Goal: Task Accomplishment & Management: Use online tool/utility

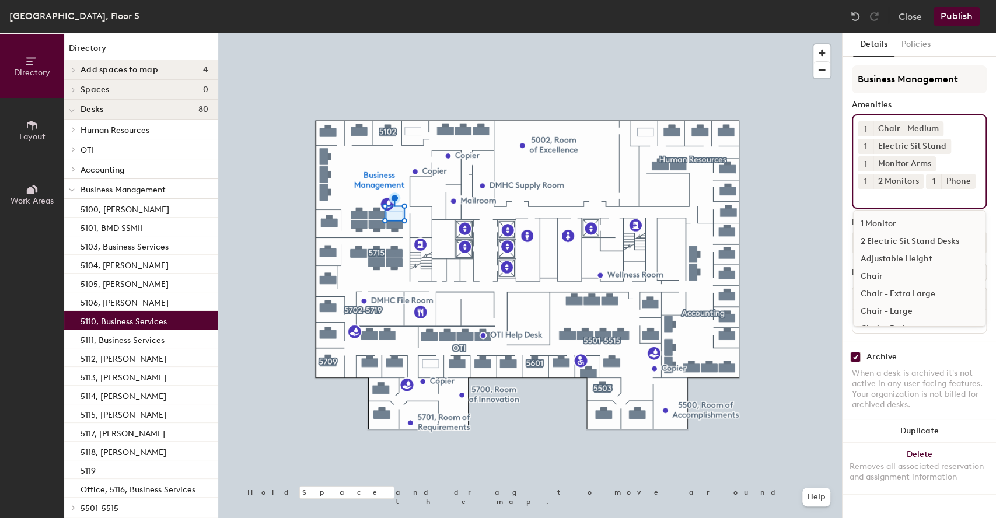
click at [926, 204] on div "1 Chair - Medium 1 Electric Sit Stand 1 Monitor Arms 1 2 Monitors 1 Phone 1 Mon…" at bounding box center [919, 161] width 135 height 95
click at [901, 278] on div "[GEOGRAPHIC_DATA]" at bounding box center [919, 270] width 131 height 18
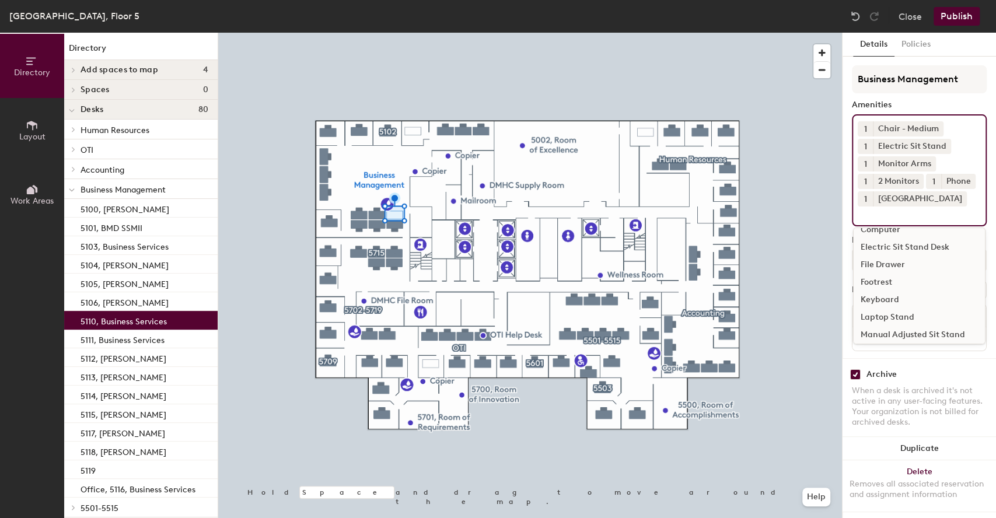
scroll to position [182, 0]
click at [876, 297] on div "Keyboard" at bounding box center [919, 288] width 131 height 18
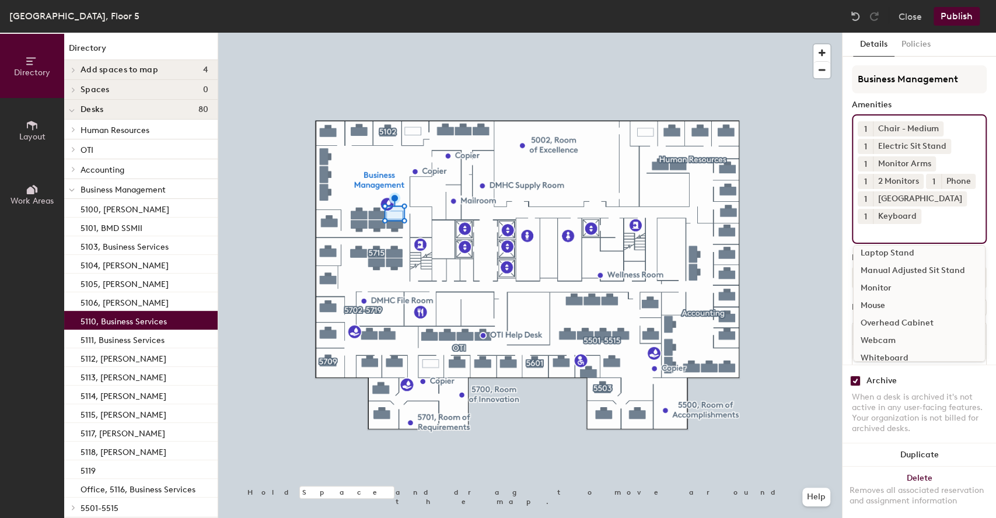
scroll to position [243, 0]
click at [871, 305] on div "Mouse" at bounding box center [919, 296] width 131 height 18
click at [879, 340] on div "Webcam" at bounding box center [919, 331] width 131 height 18
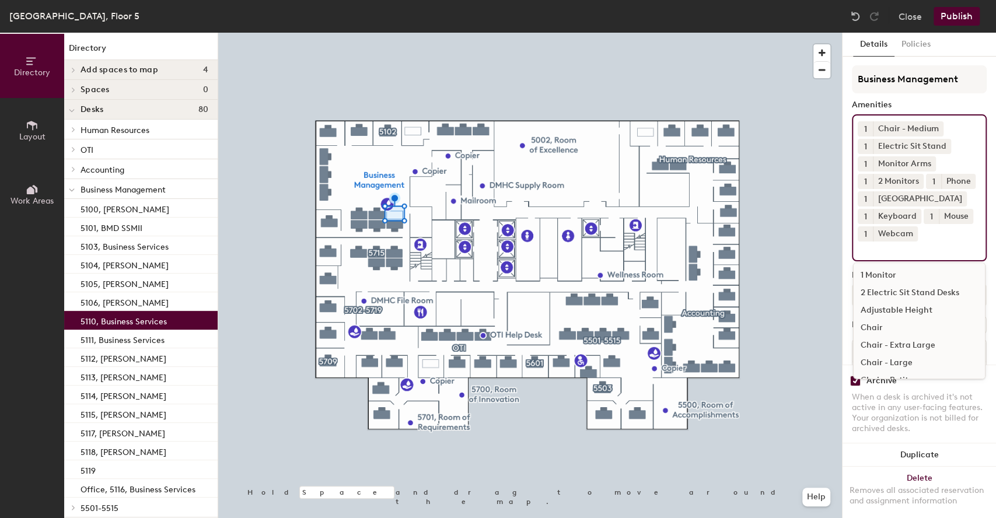
scroll to position [0, 0]
click at [950, 95] on div "Business Management Amenities 1 Chair - Medium 1 Electric Sit Stand 1 Monitor A…" at bounding box center [919, 229] width 135 height 328
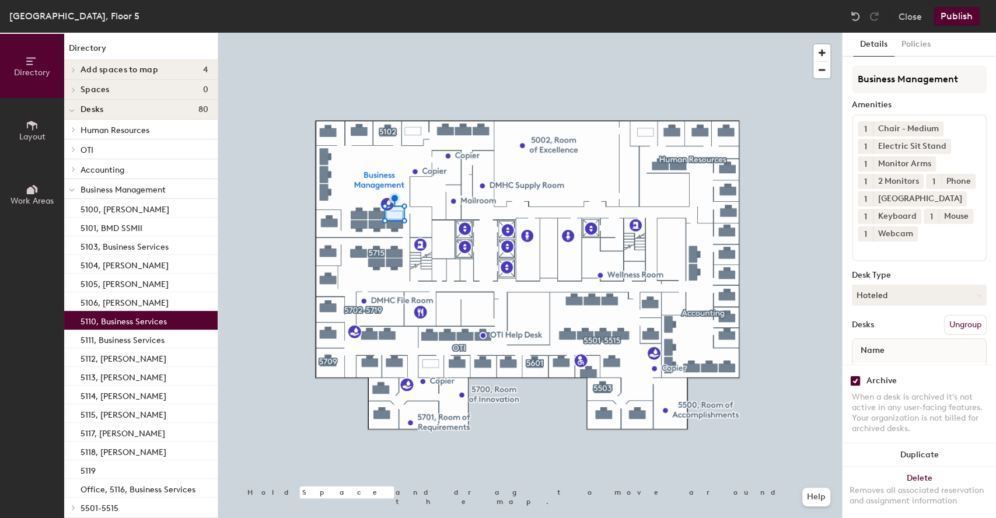
click at [856, 376] on input "checkbox" at bounding box center [856, 381] width 11 height 11
checkbox input "false"
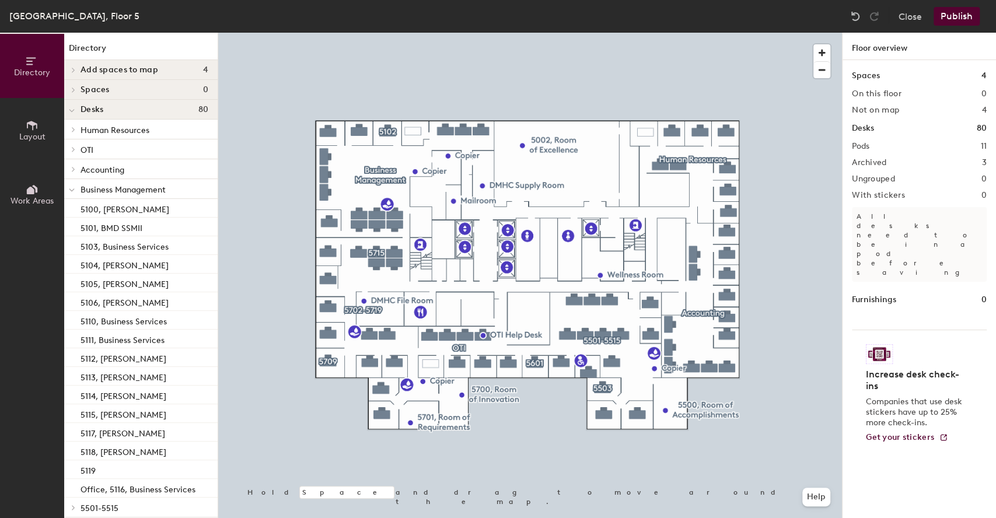
click at [960, 18] on button "Publish" at bounding box center [957, 16] width 46 height 19
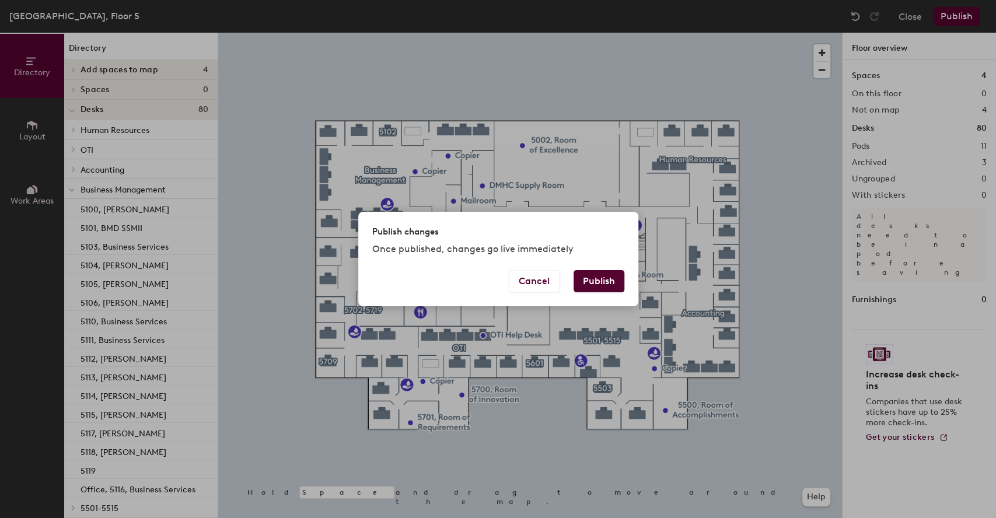
click at [600, 284] on button "Publish" at bounding box center [599, 281] width 51 height 22
